Goal: Task Accomplishment & Management: Manage account settings

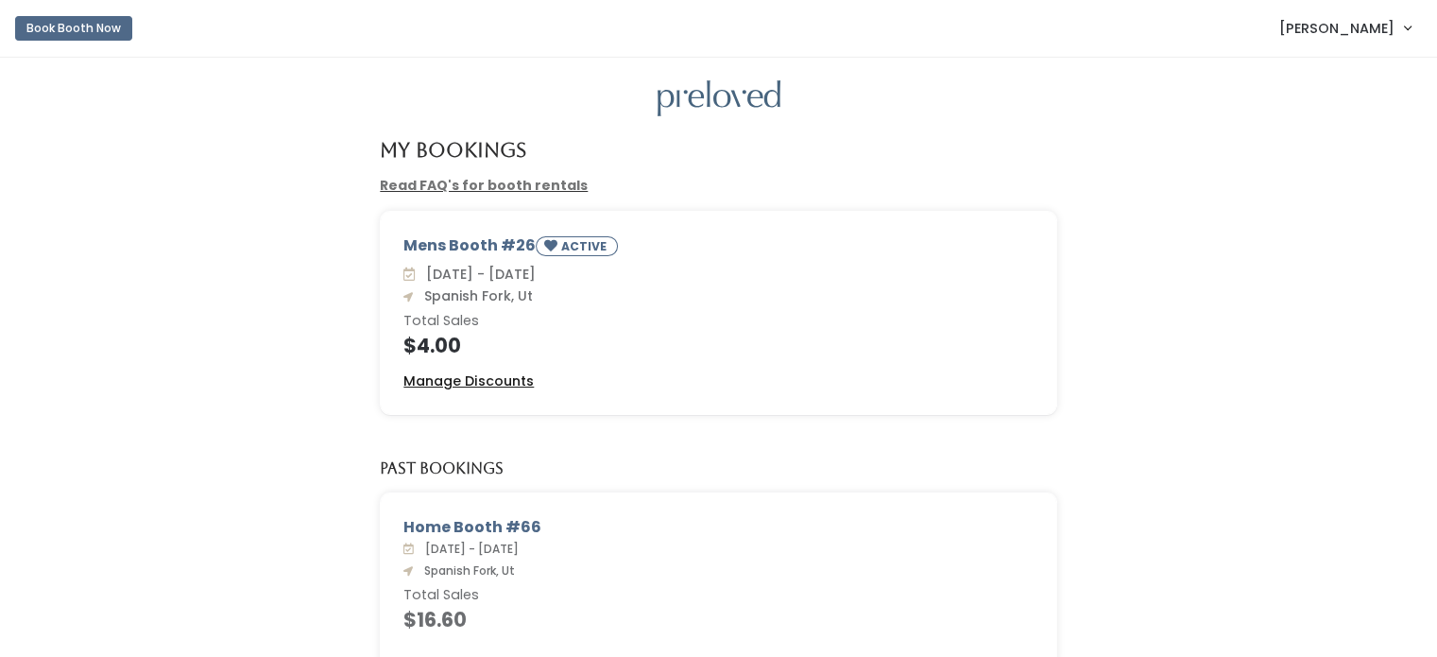
click at [443, 384] on u "Manage Discounts" at bounding box center [469, 380] width 130 height 19
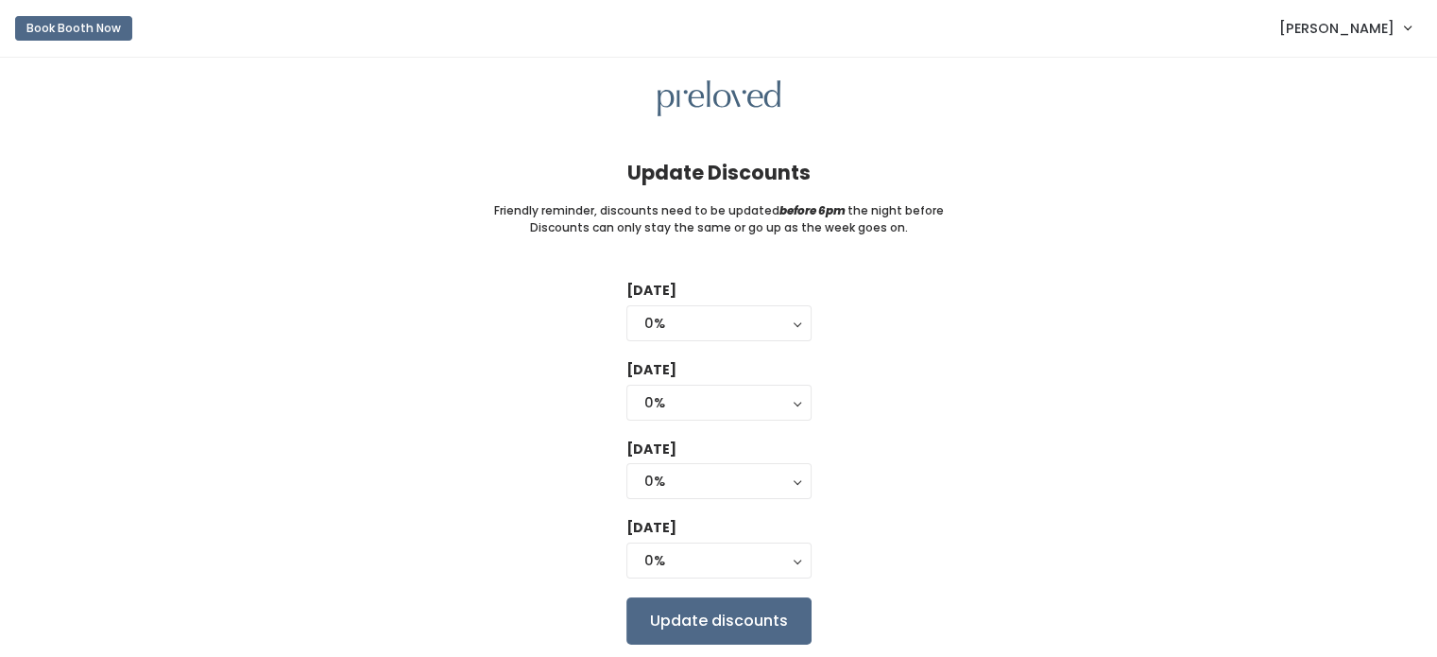
click at [1027, 446] on div "Tuesday 0% 25% 50% 75% 90% 0% Wednesday 0% 25% 50% 75% 90% 0% Thursday 0% 25% 5…" at bounding box center [718, 462] width 1377 height 363
